Goal: Information Seeking & Learning: Learn about a topic

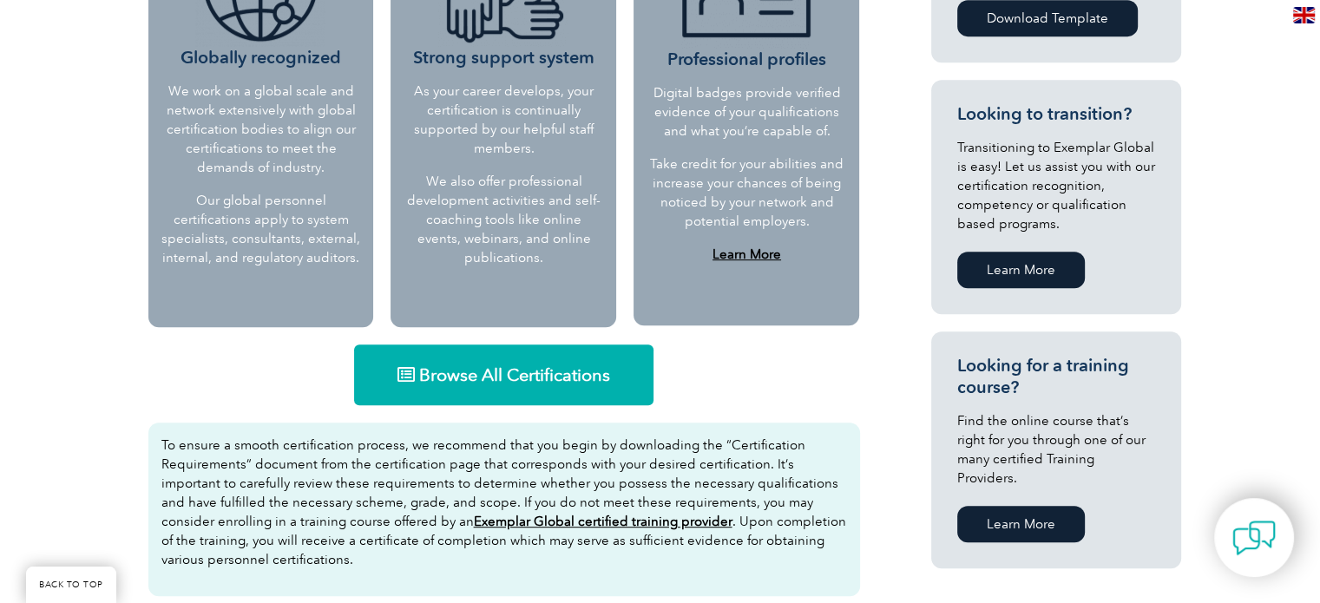
scroll to position [1041, 0]
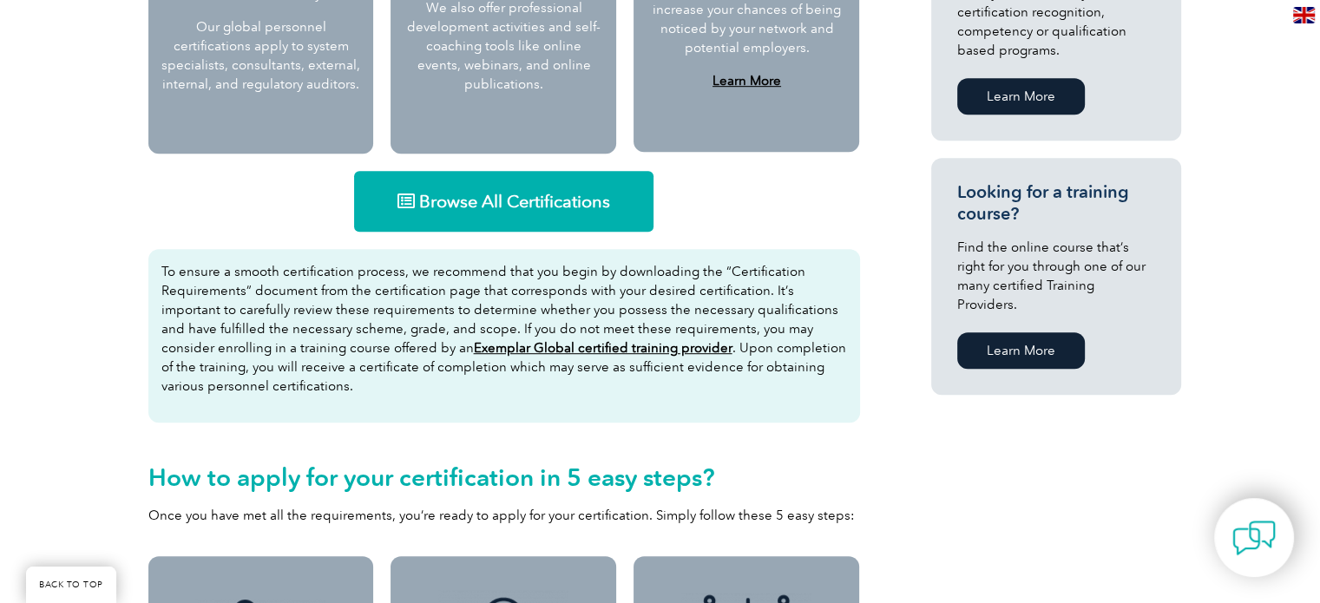
click at [475, 200] on span "Browse All Certifications" at bounding box center [514, 201] width 191 height 17
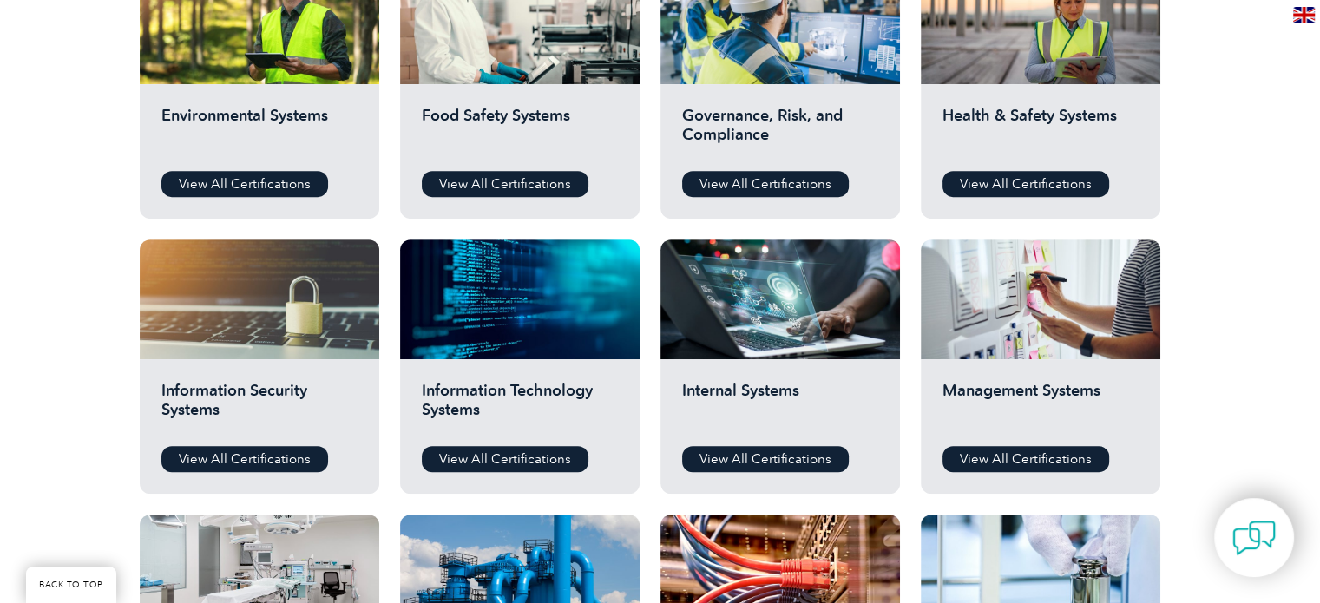
scroll to position [694, 0]
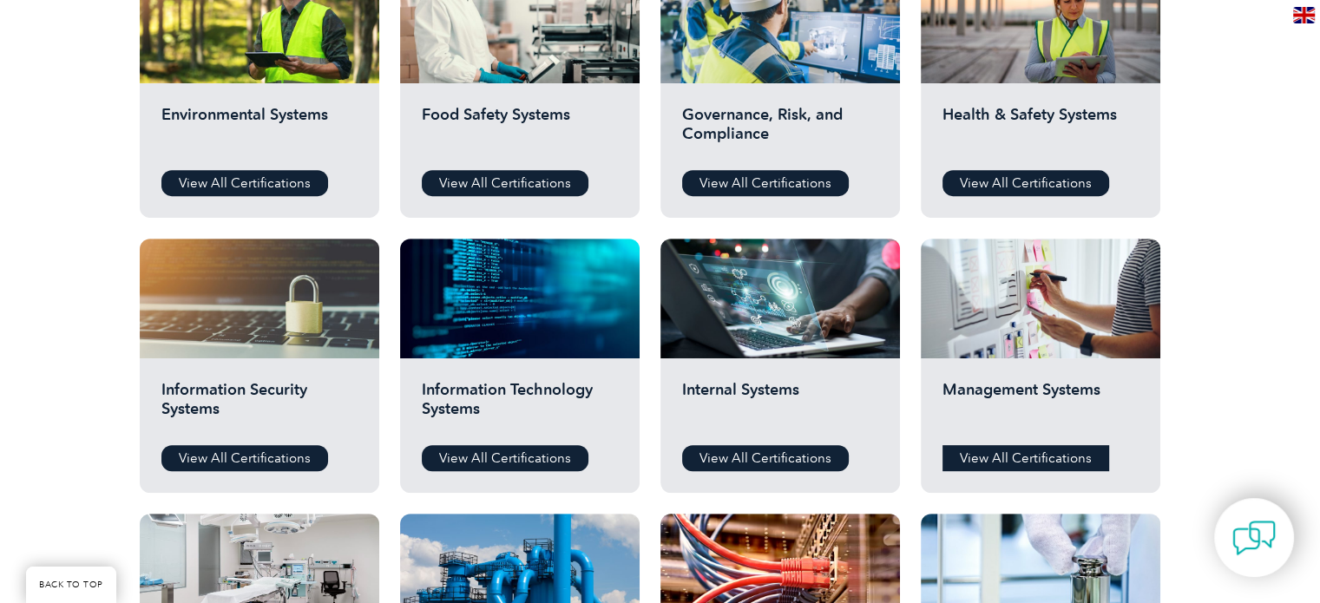
click at [1026, 464] on link "View All Certifications" at bounding box center [1025, 458] width 167 height 26
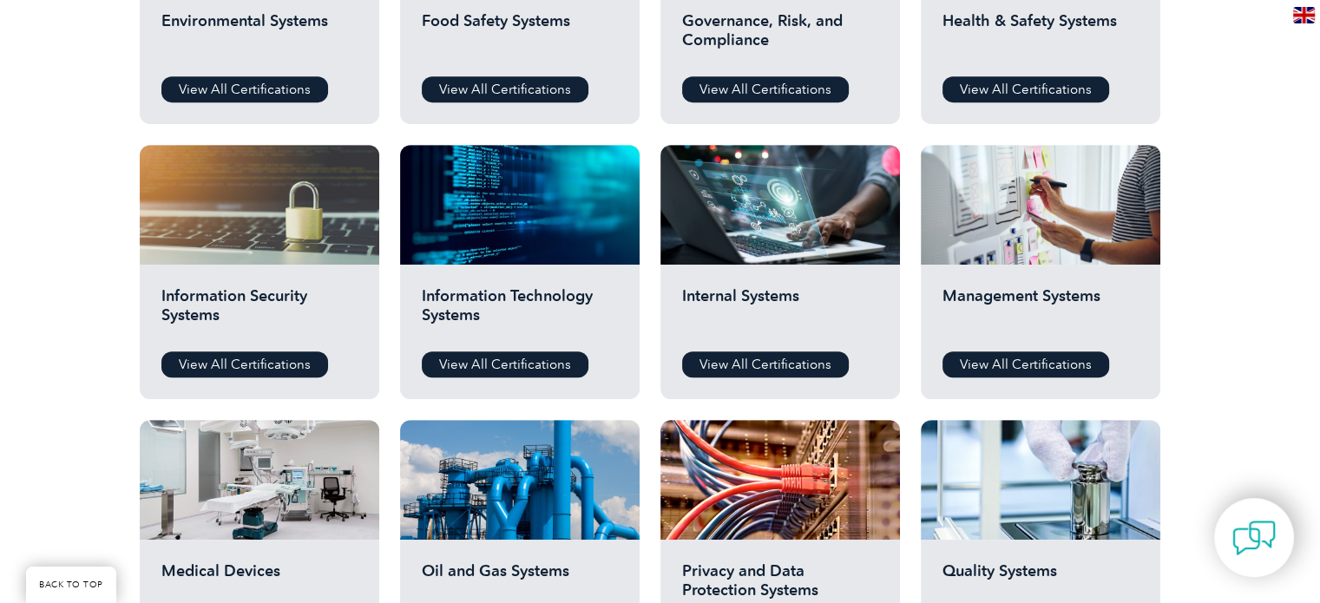
scroll to position [781, 0]
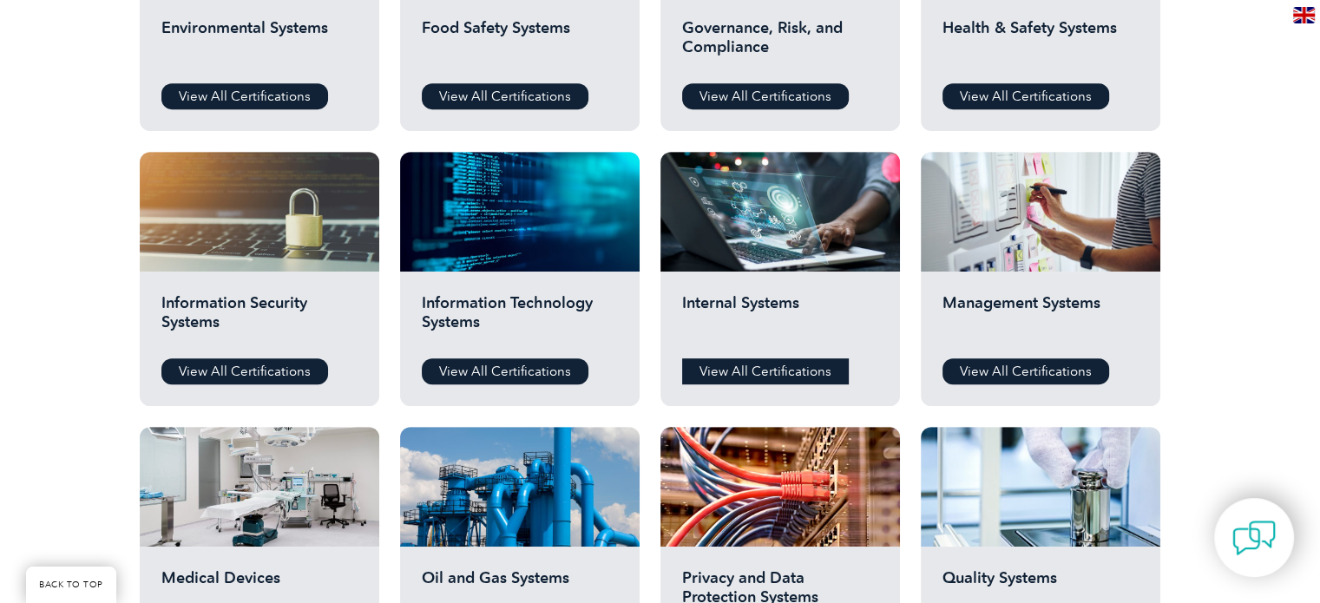
click at [764, 364] on link "View All Certifications" at bounding box center [765, 371] width 167 height 26
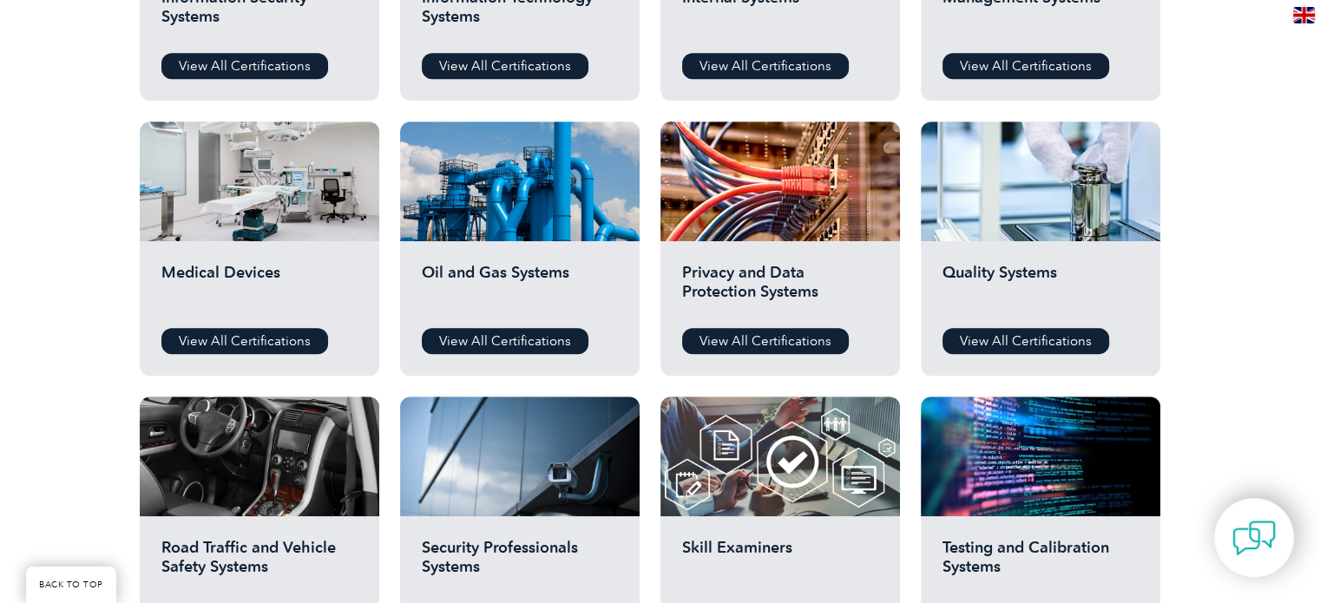
scroll to position [1128, 0]
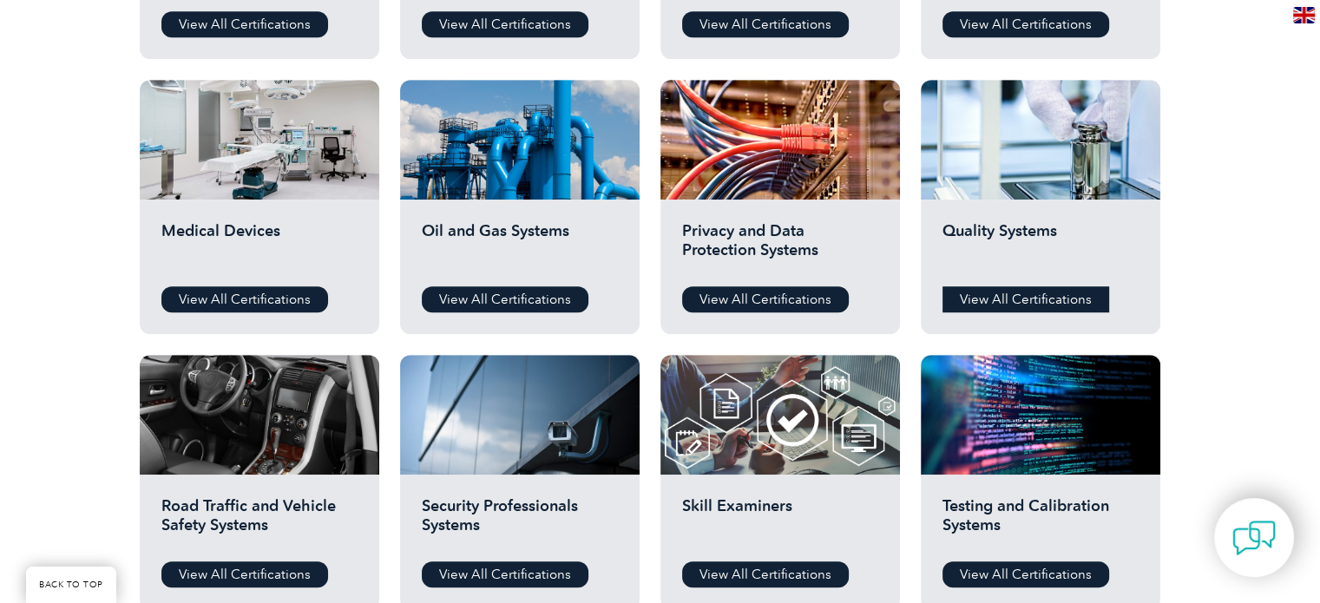
click at [1030, 301] on link "View All Certifications" at bounding box center [1025, 299] width 167 height 26
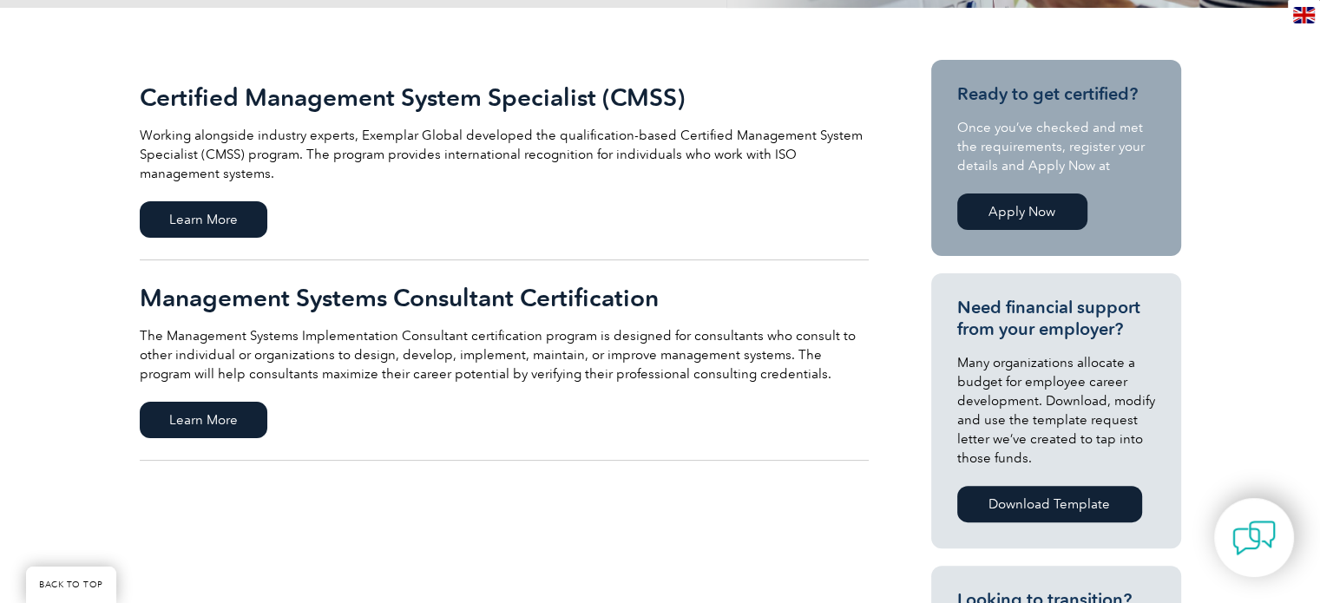
scroll to position [174, 0]
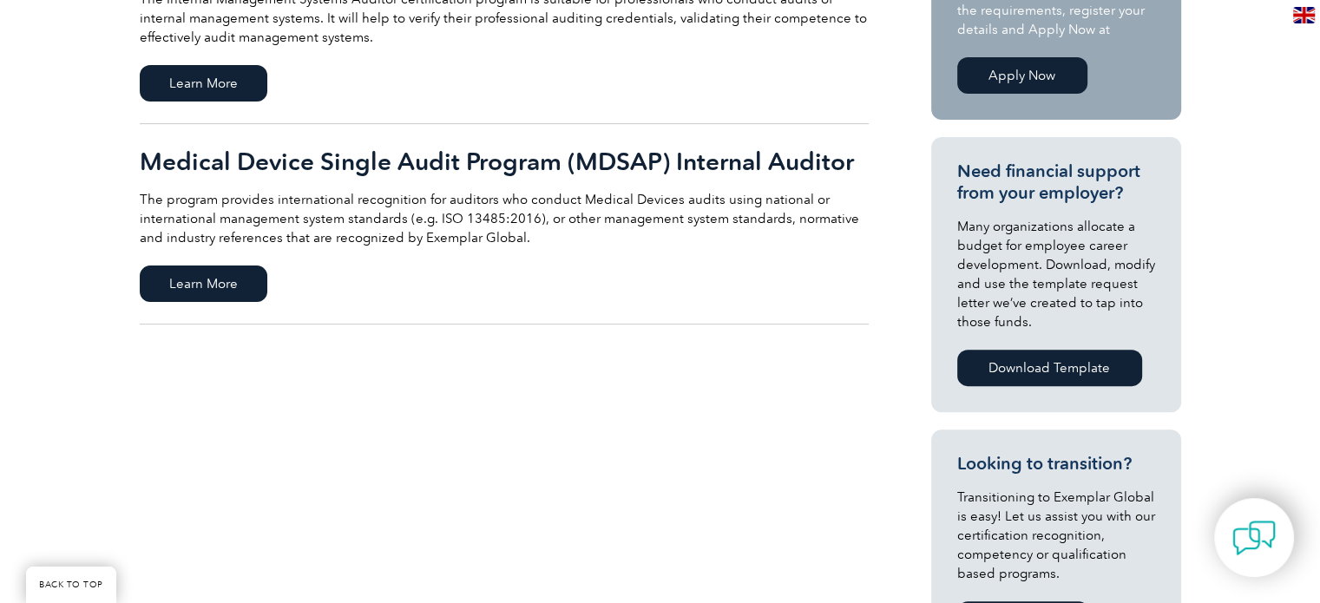
scroll to position [521, 0]
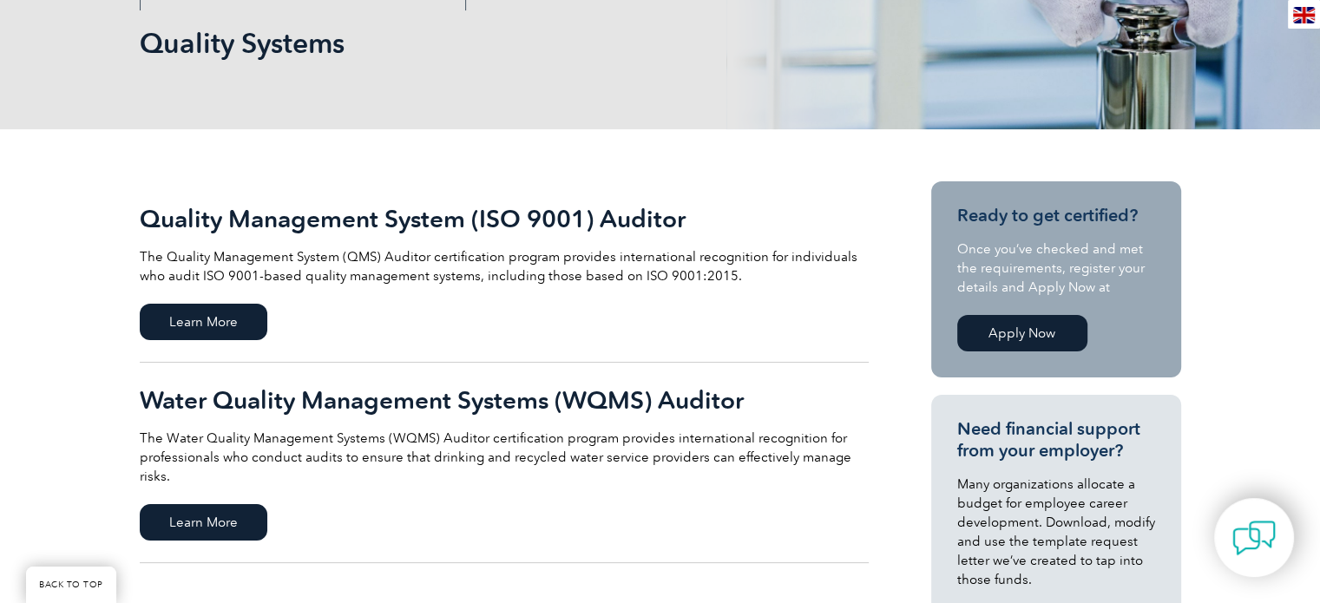
scroll to position [347, 0]
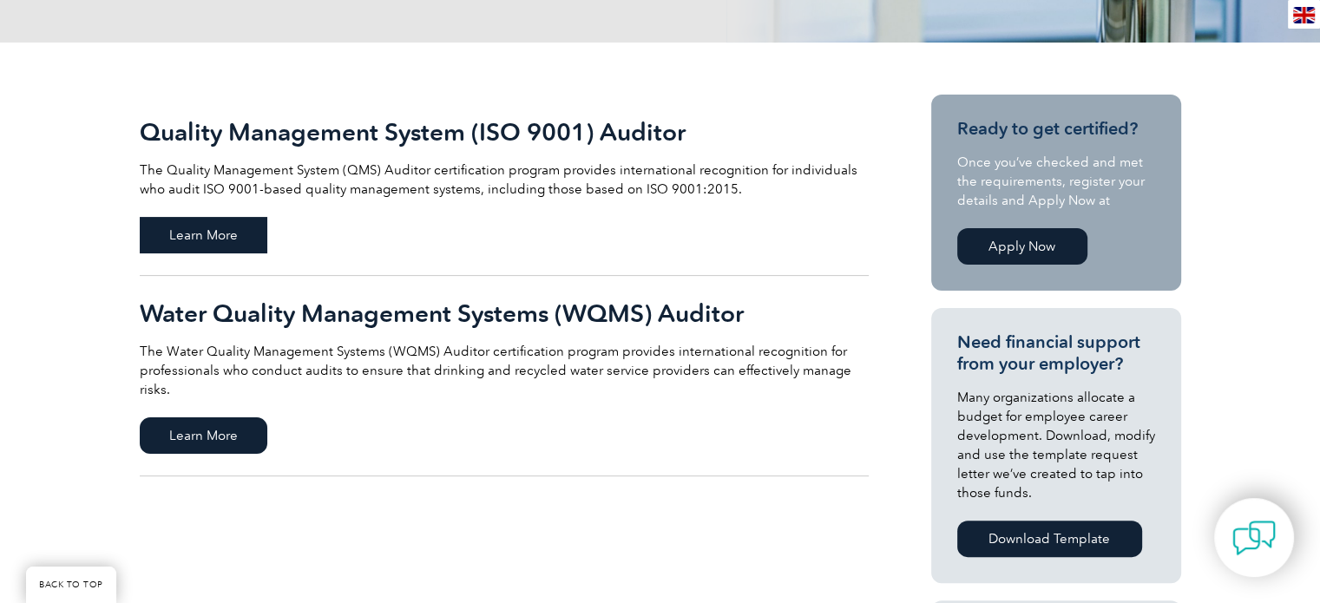
click at [220, 239] on span "Learn More" at bounding box center [204, 235] width 128 height 36
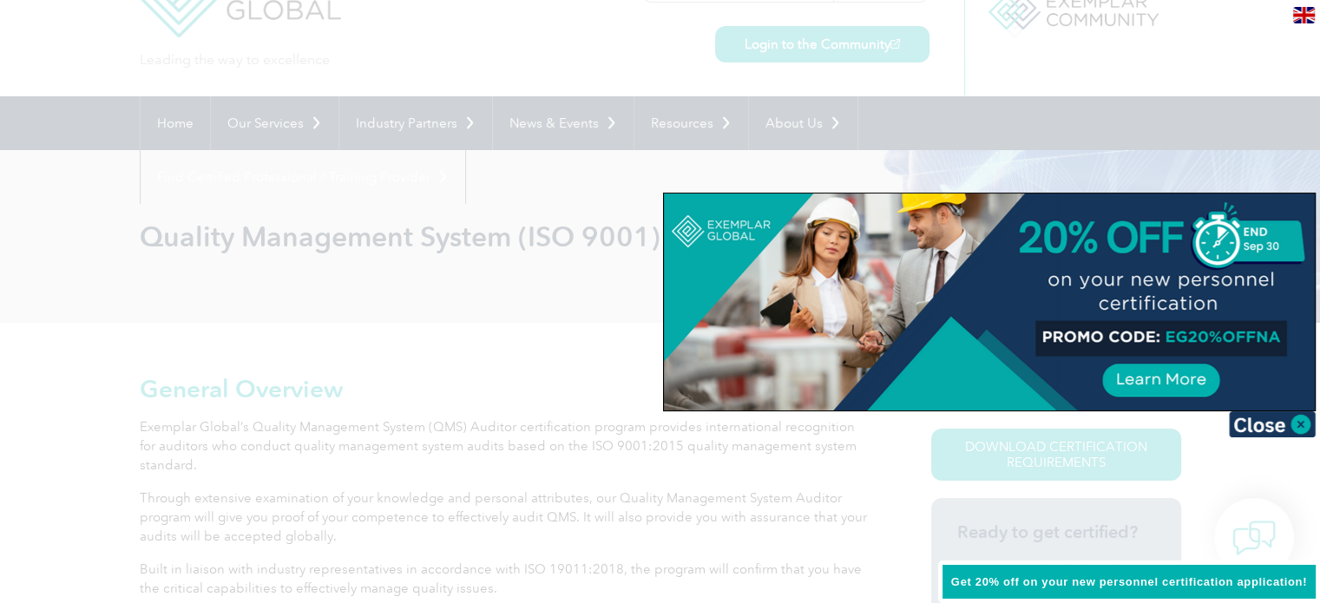
scroll to position [174, 0]
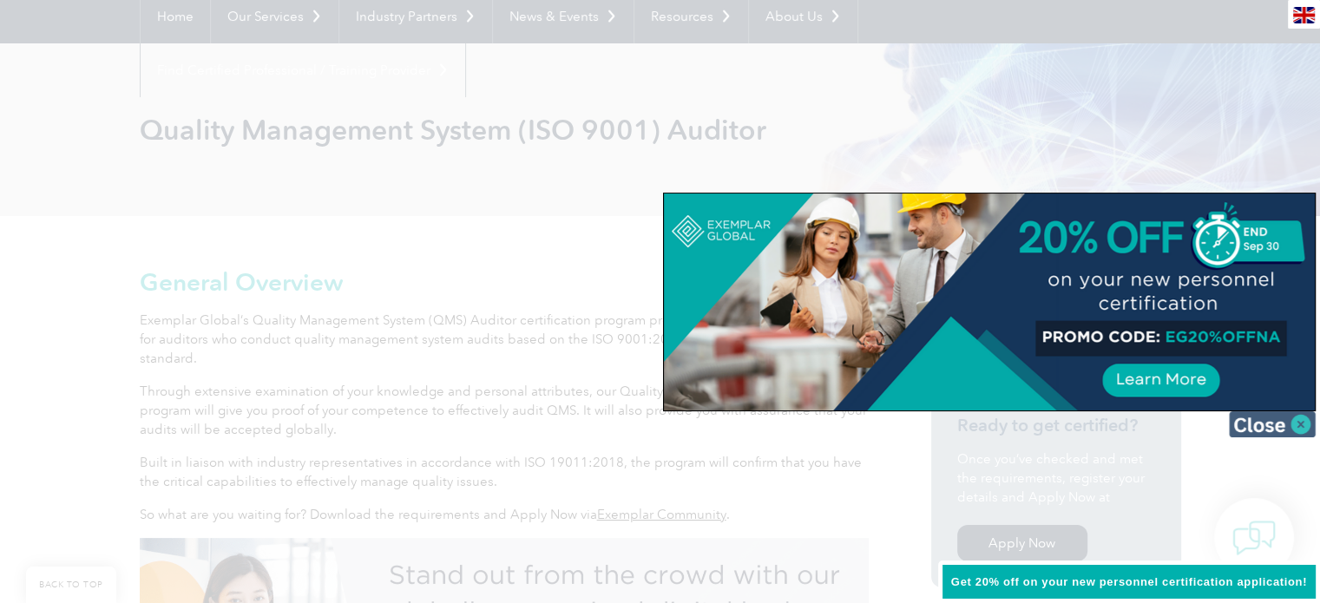
click at [1302, 427] on img at bounding box center [1272, 424] width 87 height 26
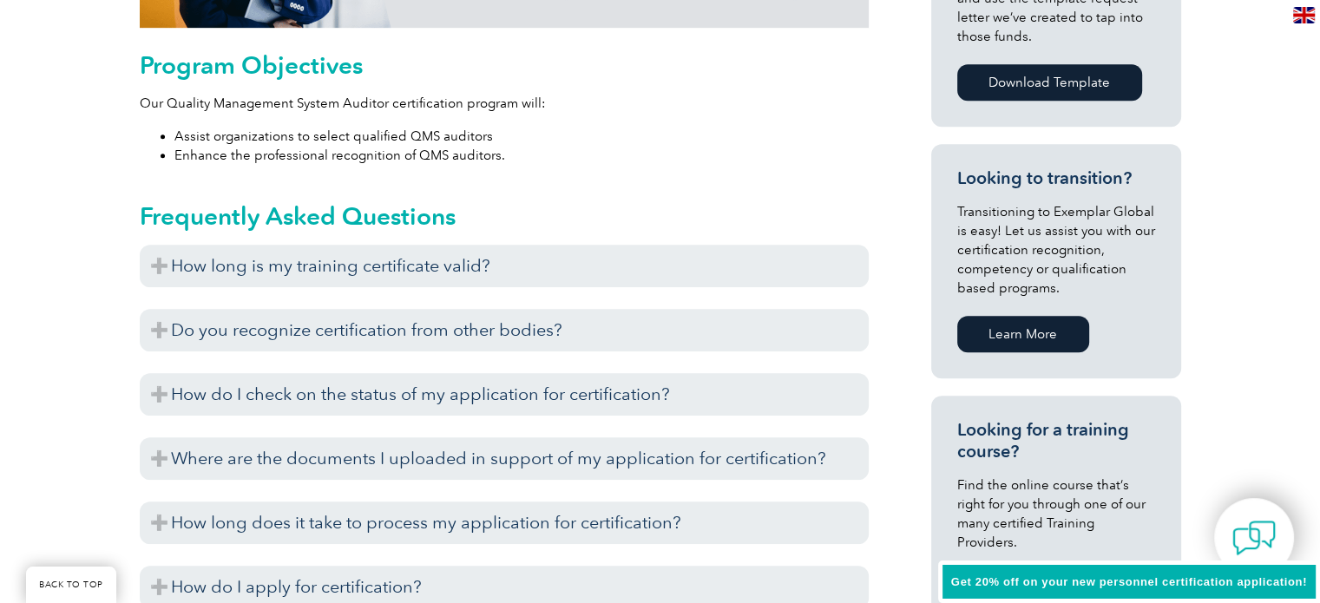
scroll to position [954, 0]
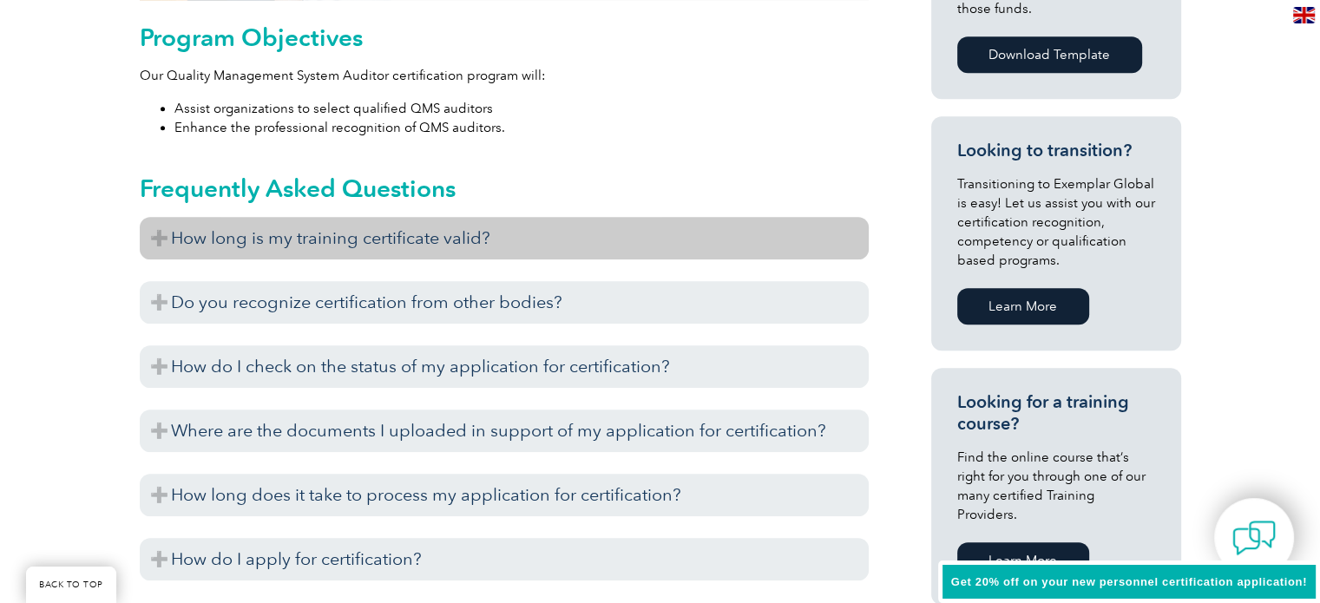
click at [157, 238] on h3 "How long is my training certificate valid?" at bounding box center [504, 238] width 729 height 43
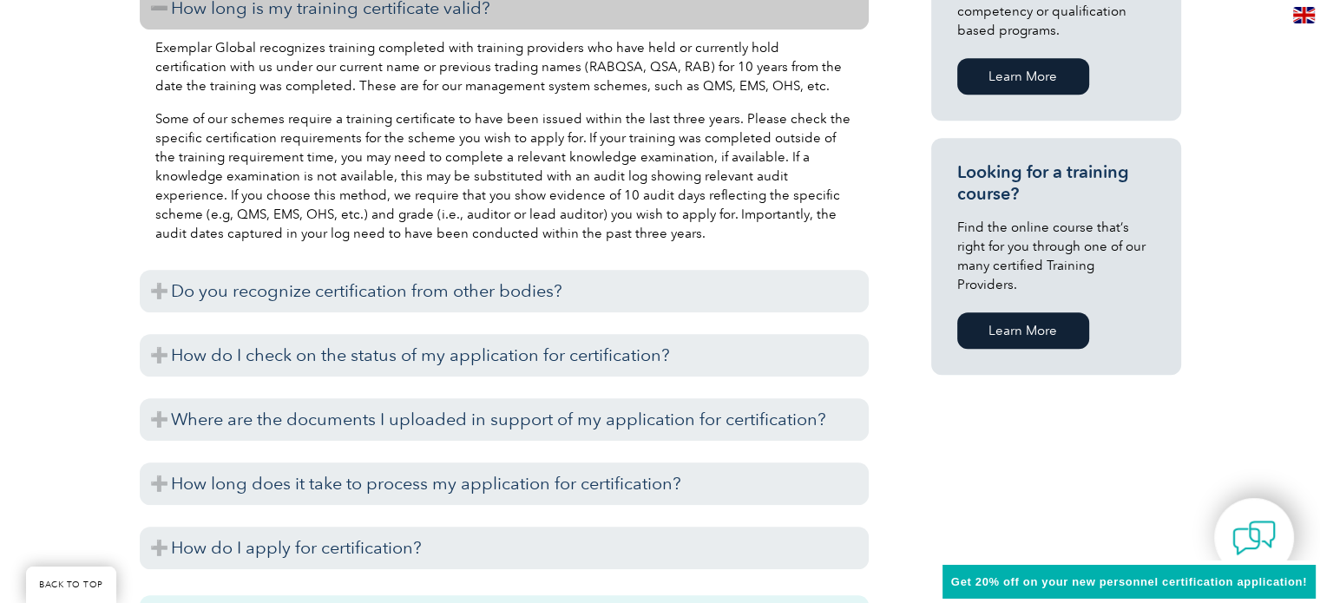
scroll to position [1215, 0]
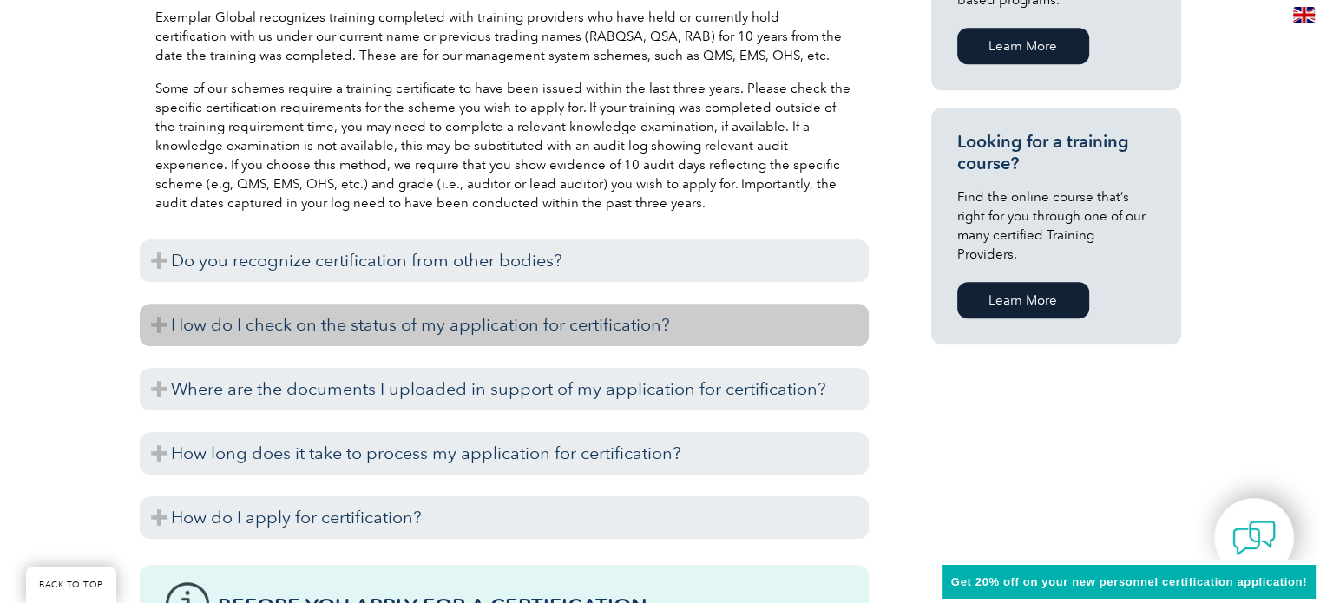
click at [313, 331] on h3 "How do I check on the status of my application for certification?" at bounding box center [504, 325] width 729 height 43
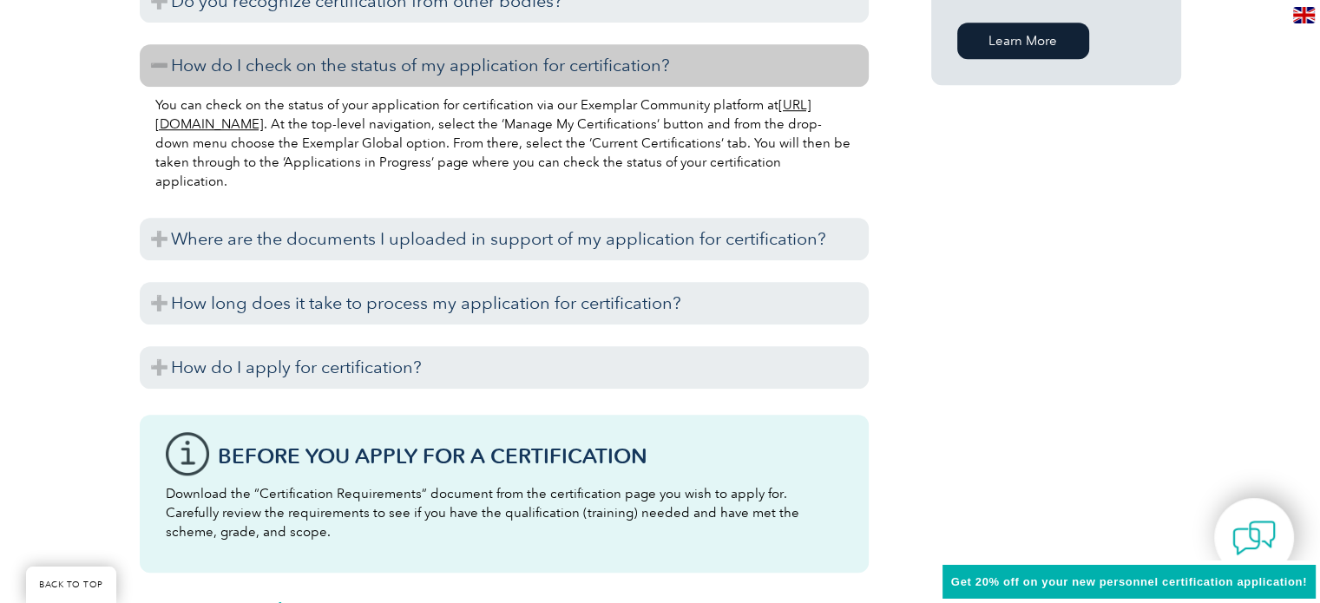
scroll to position [1475, 0]
click at [131, 312] on div "General Overview Exemplar Global’s Quality Management System (QMS) Auditor cert…" at bounding box center [660, 9] width 1320 height 2189
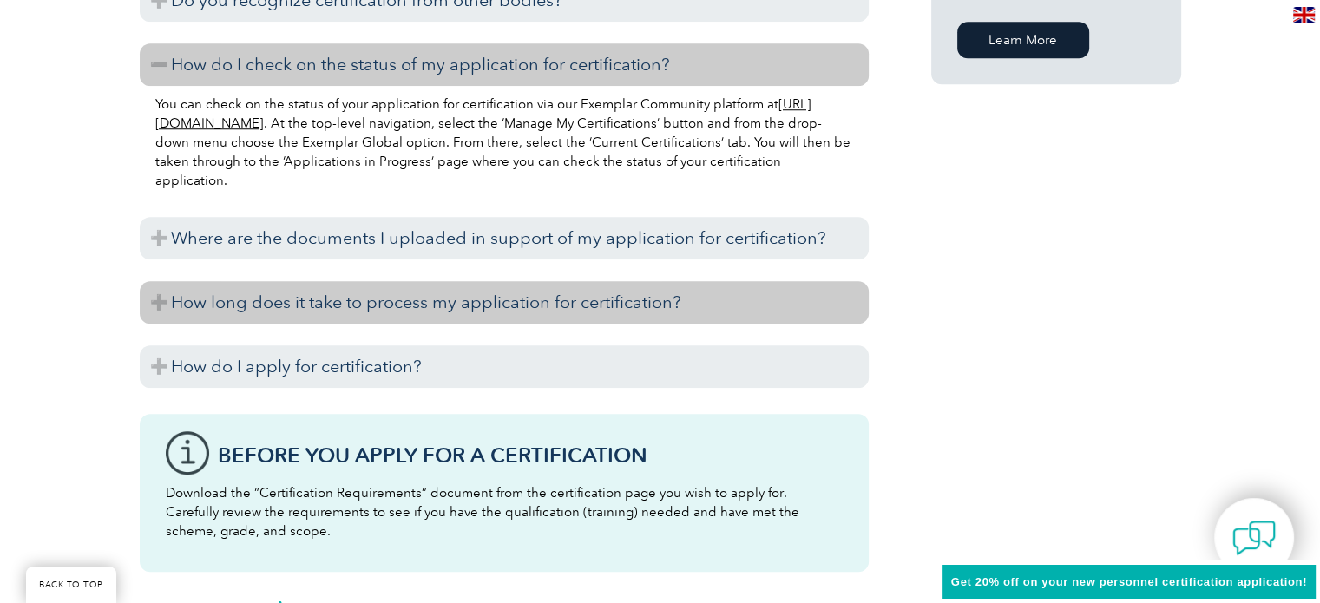
click at [185, 311] on h3 "How long does it take to process my application for certification?" at bounding box center [504, 302] width 729 height 43
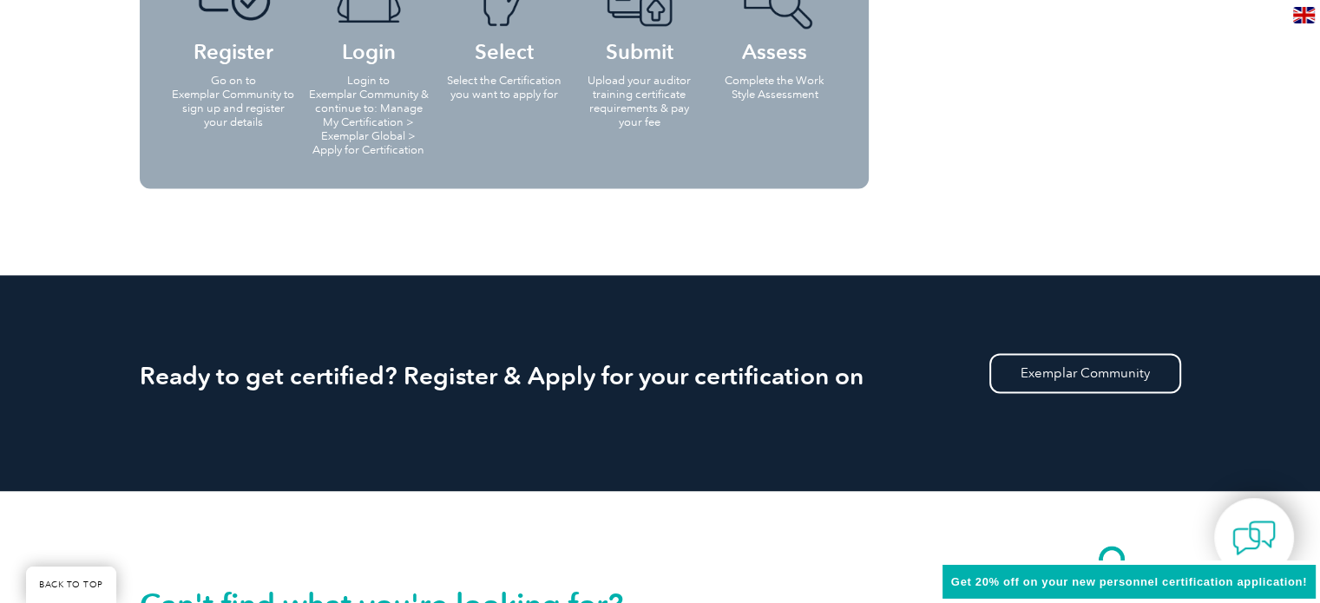
scroll to position [2429, 0]
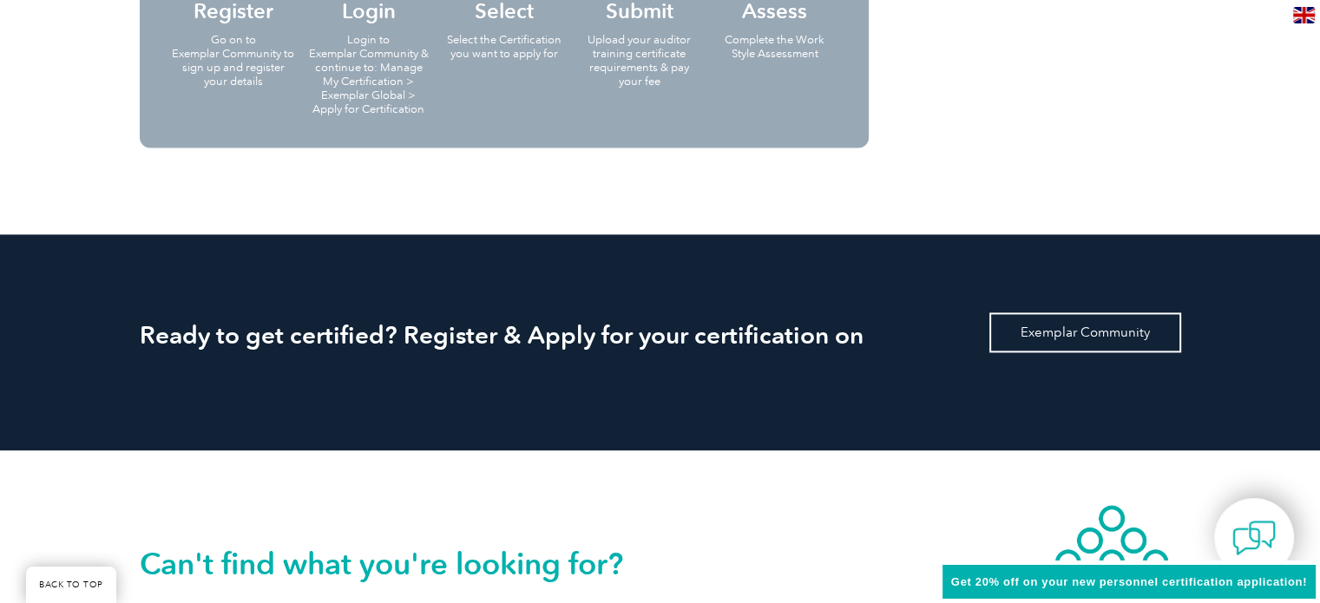
click at [1059, 343] on link "Exemplar Community" at bounding box center [1085, 332] width 192 height 40
